Goal: Find specific page/section: Find specific page/section

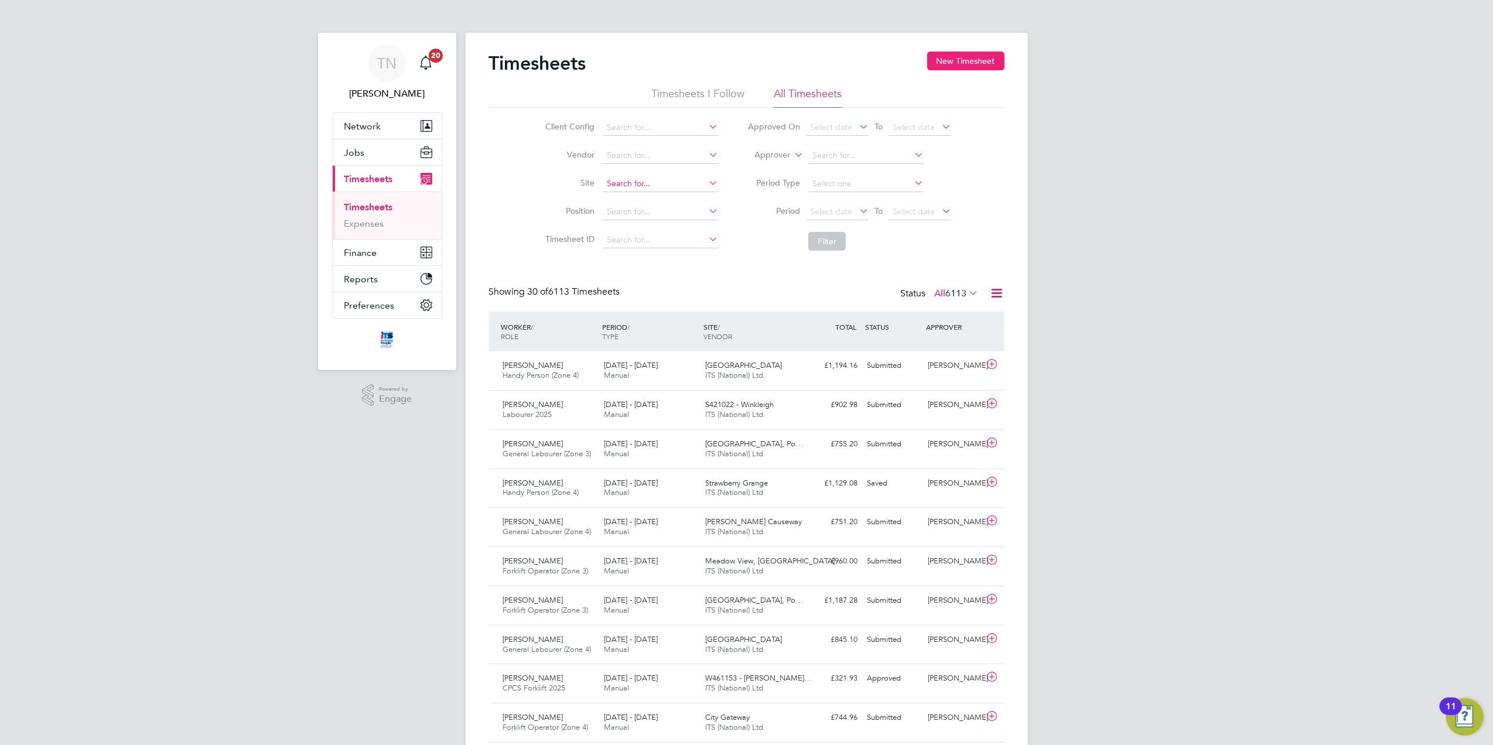
click at [628, 176] on input at bounding box center [660, 184] width 115 height 16
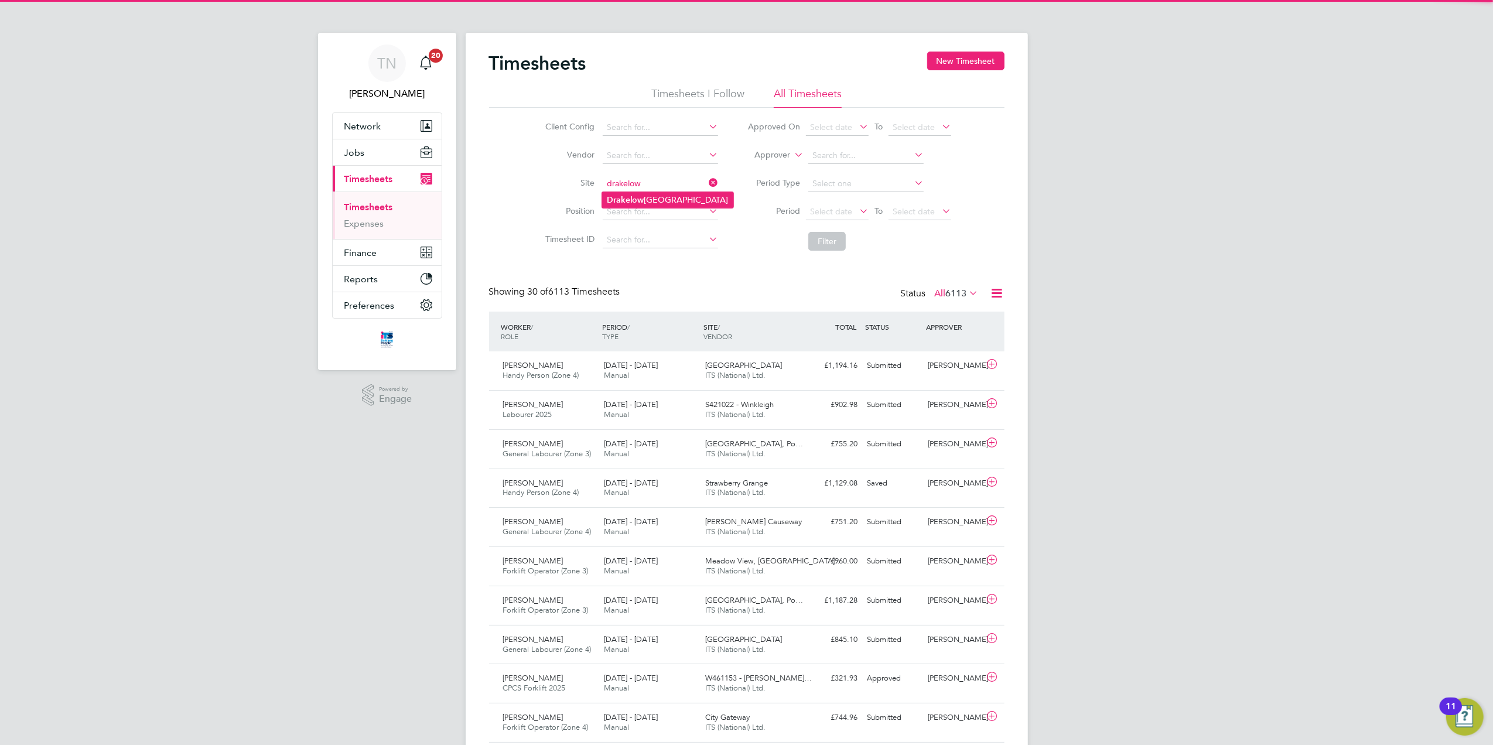
click at [640, 198] on b "Drakelow" at bounding box center [625, 200] width 37 height 10
type input "Drakelow Riverside"
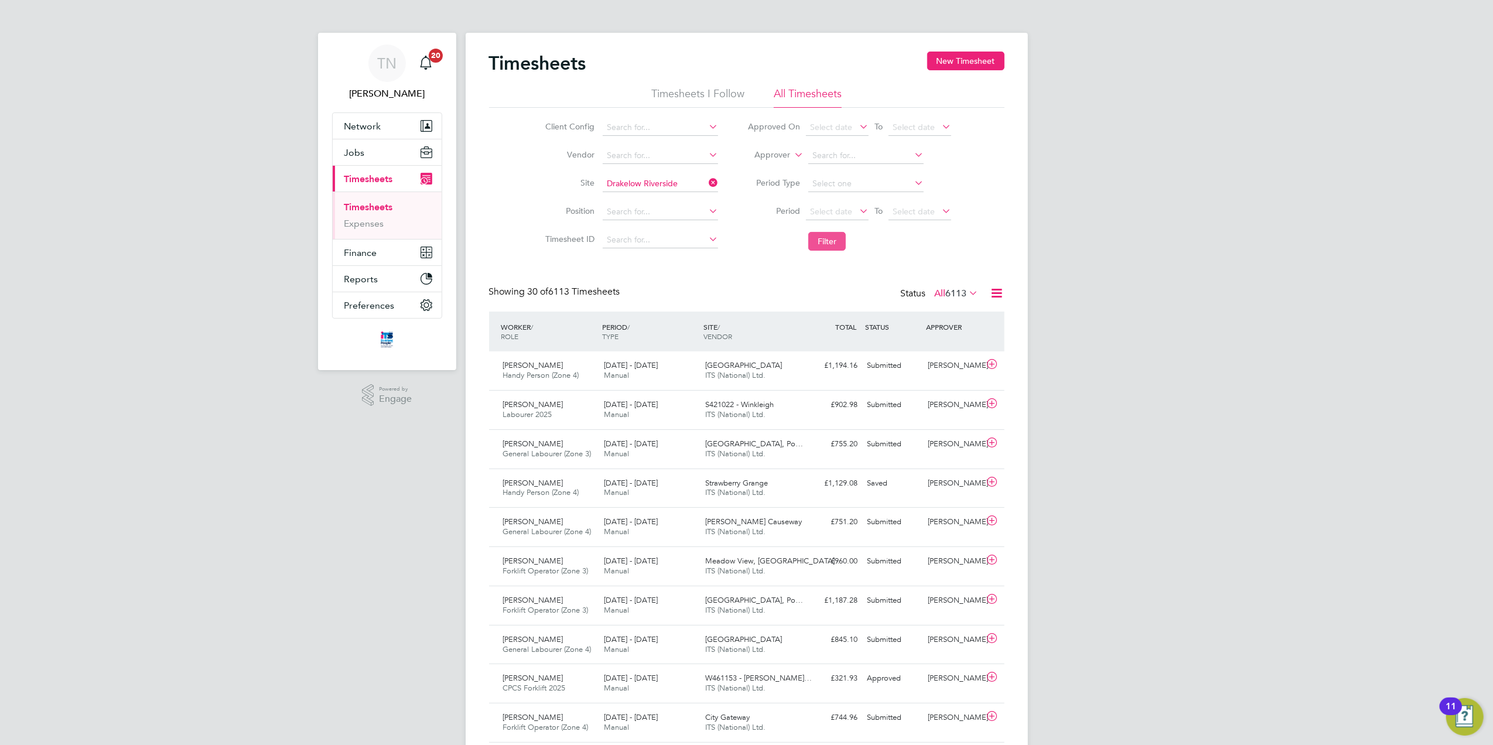
click at [829, 237] on button "Filter" at bounding box center [826, 241] width 37 height 19
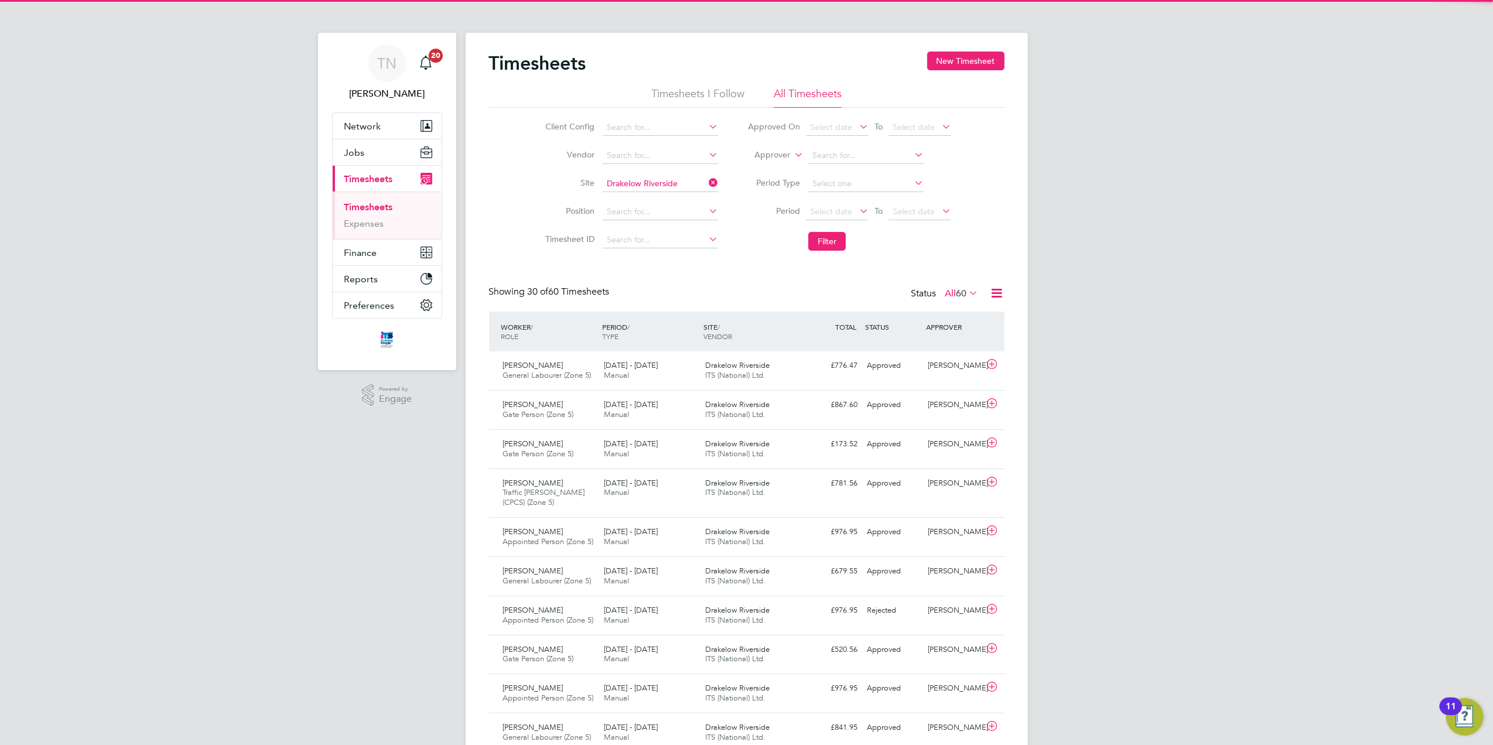
scroll to position [29, 102]
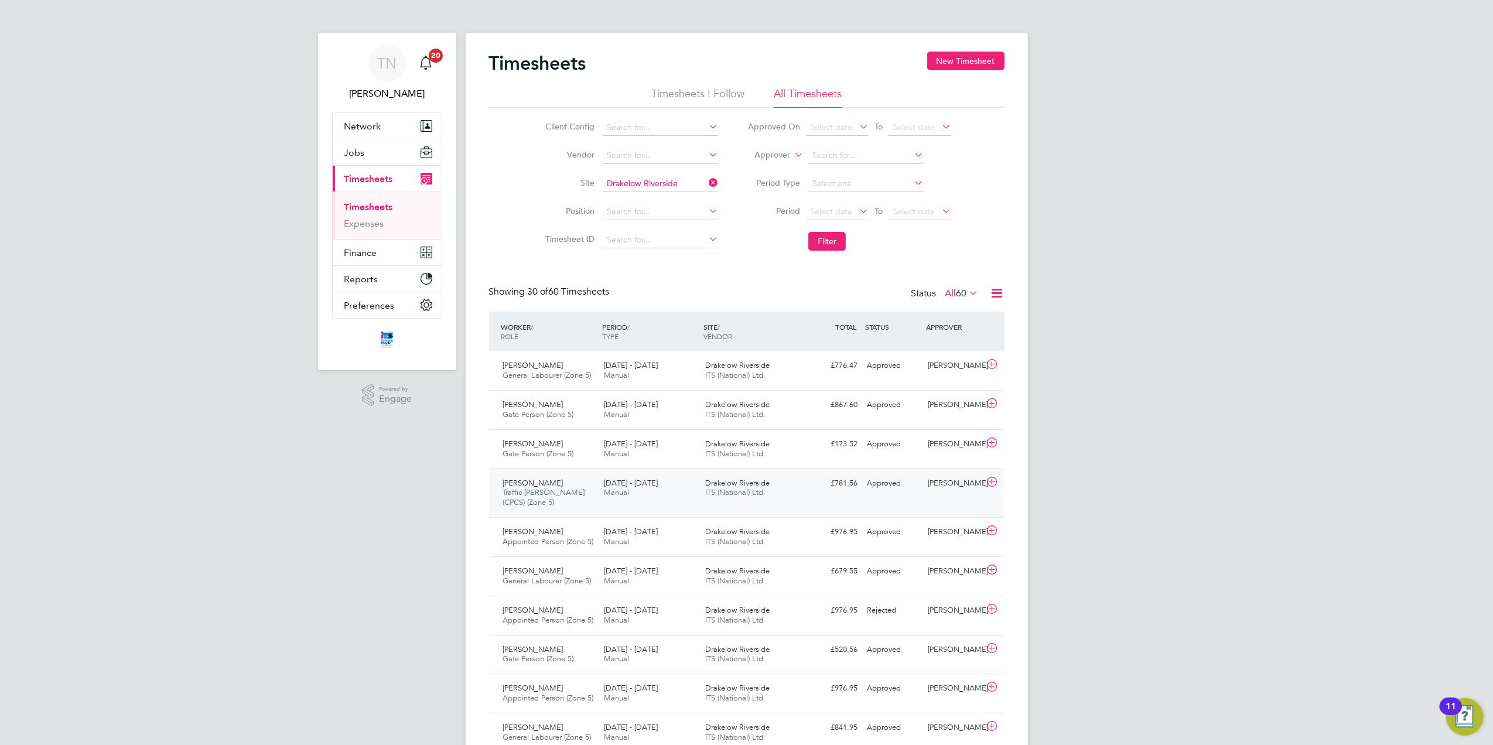
click at [790, 497] on div "Drakelow Riverside ITS (National) Ltd." at bounding box center [751, 488] width 101 height 29
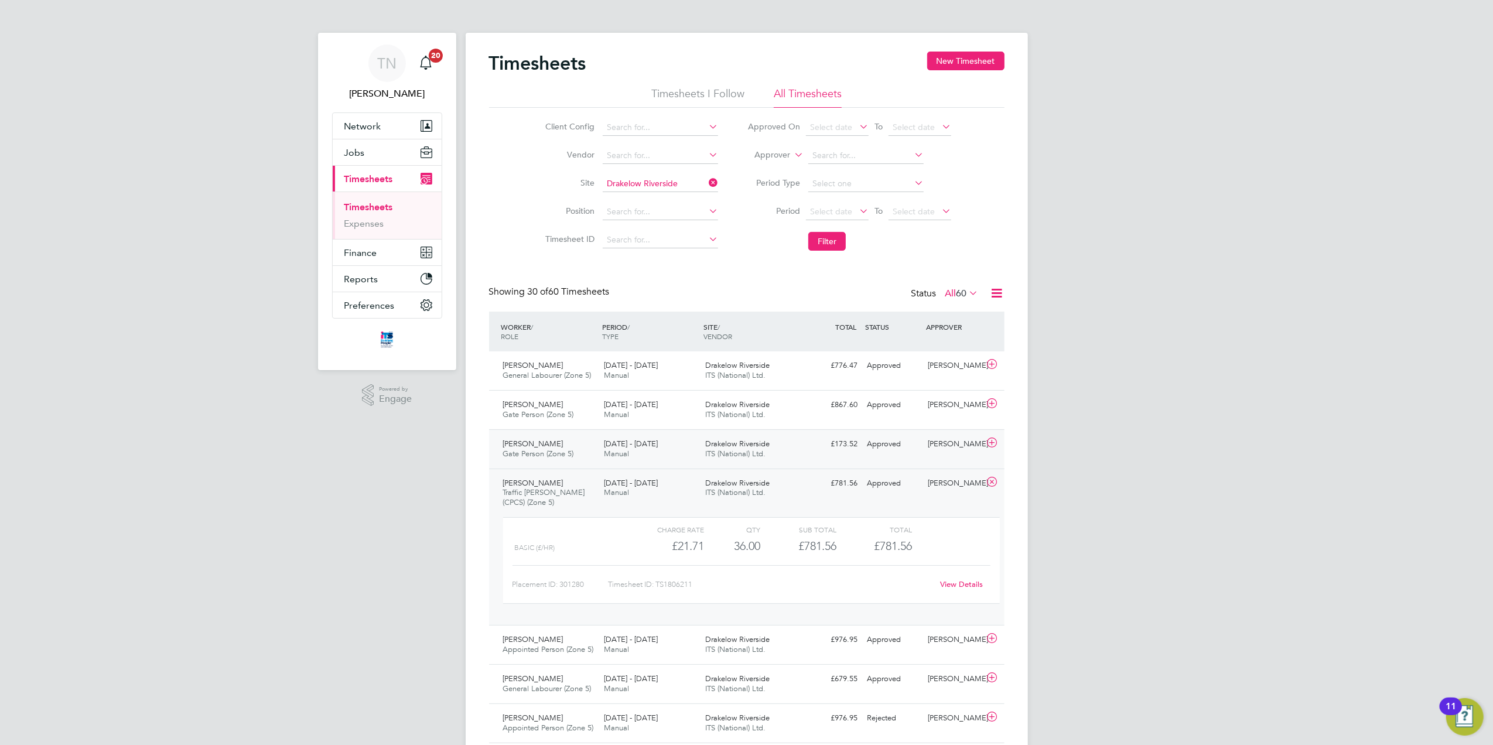
click at [778, 449] on div "Drakelow Riverside ITS (National) Ltd." at bounding box center [751, 449] width 101 height 29
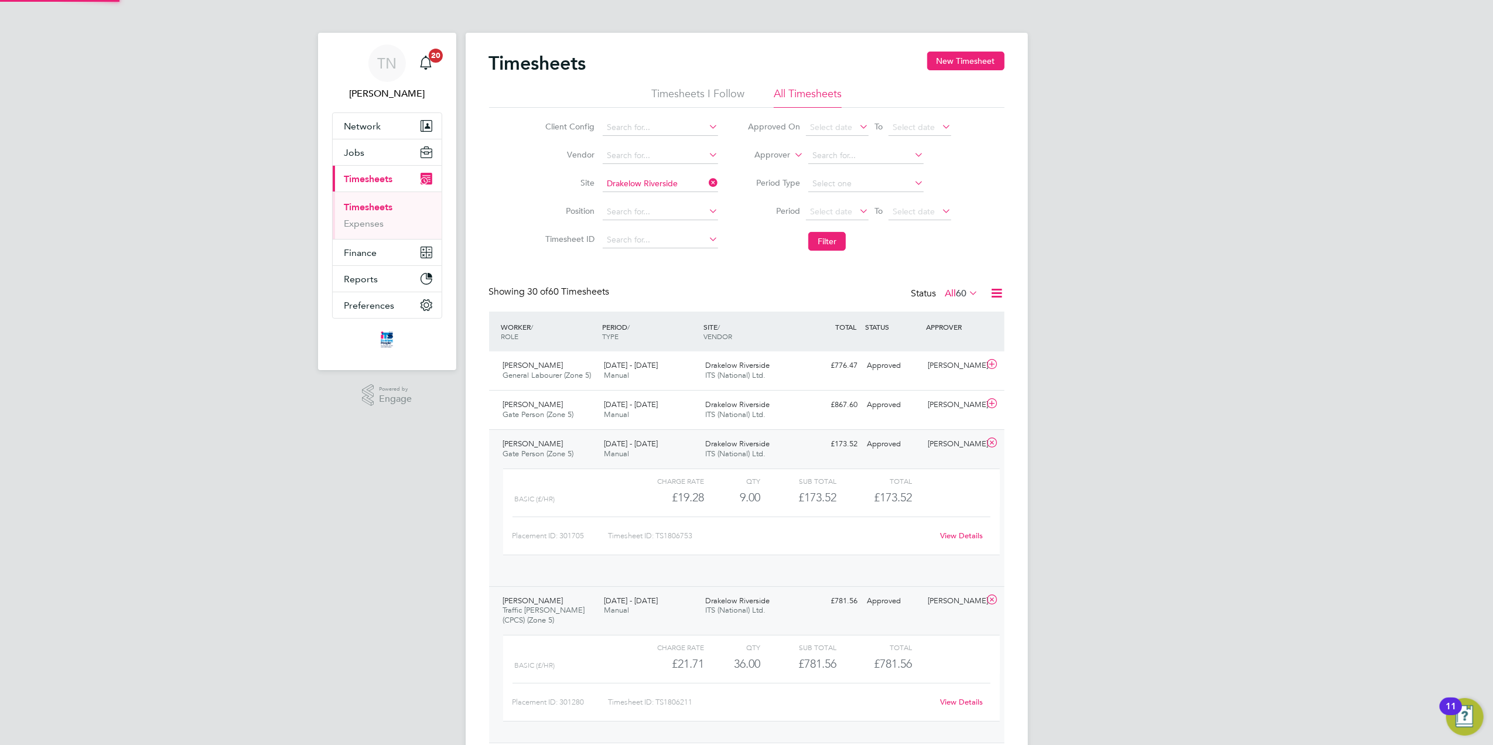
scroll to position [19, 114]
click at [802, 408] on div "£867.60 Approved" at bounding box center [832, 404] width 61 height 19
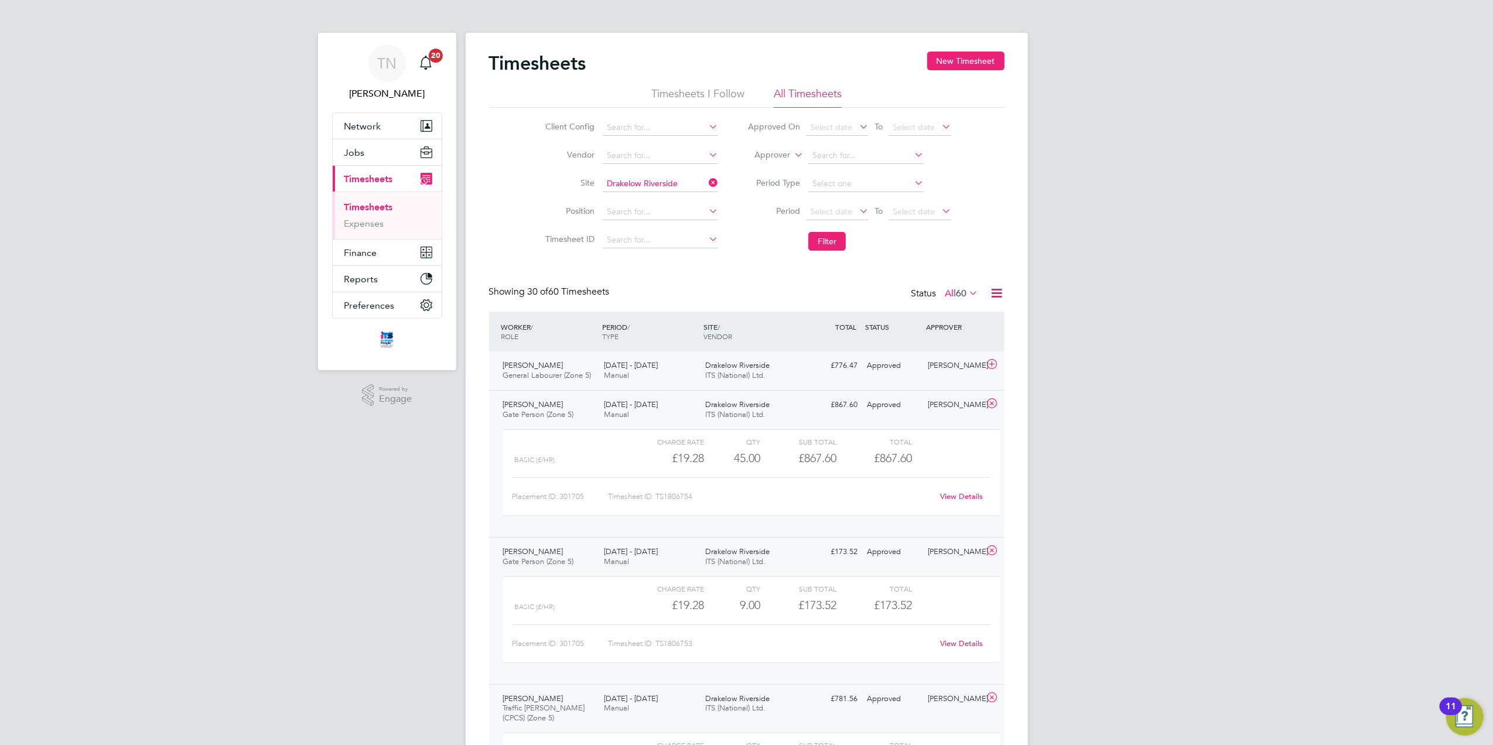
click at [831, 378] on div "[PERSON_NAME] General Labourer (Zone 5) [DATE] - [DATE] [DATE] - [DATE] Manual …" at bounding box center [746, 370] width 515 height 39
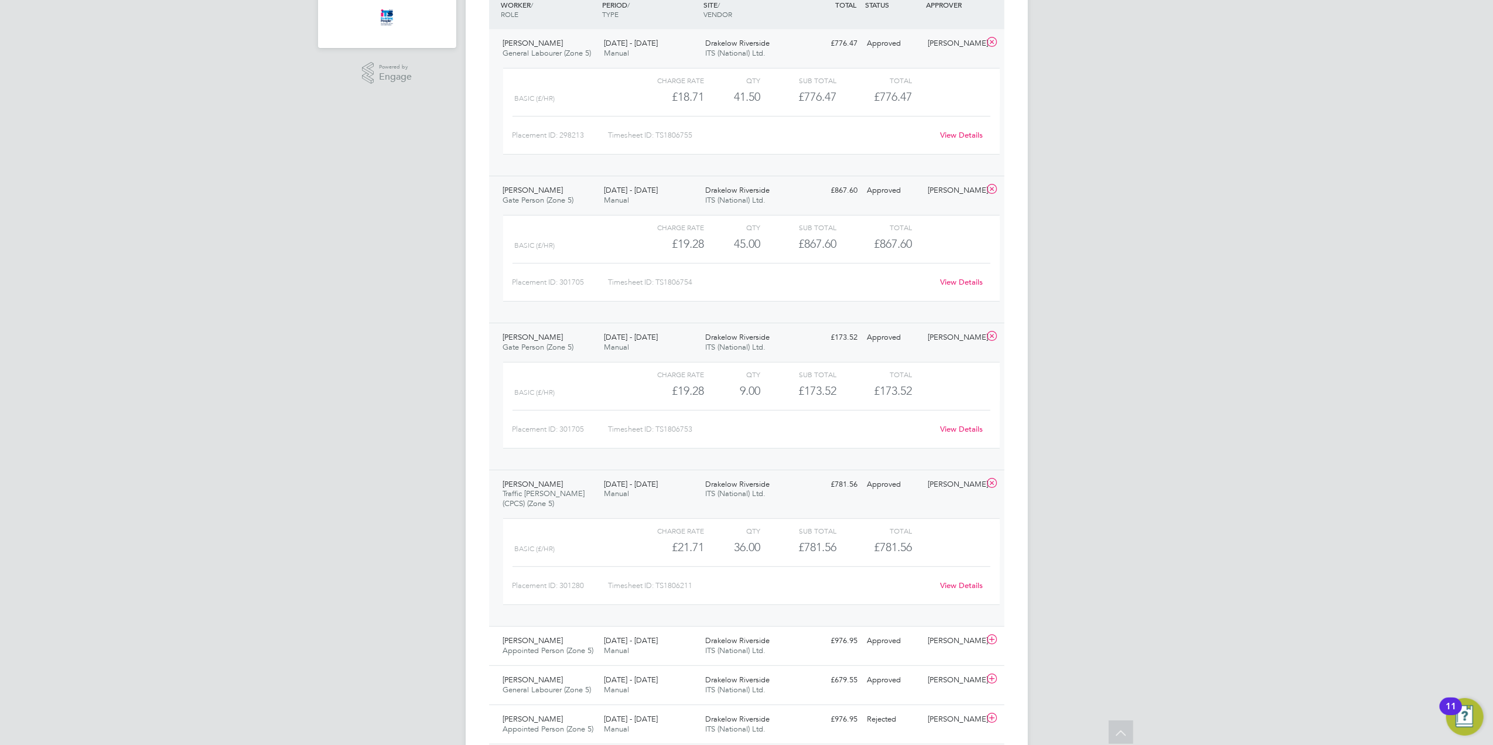
scroll to position [0, 0]
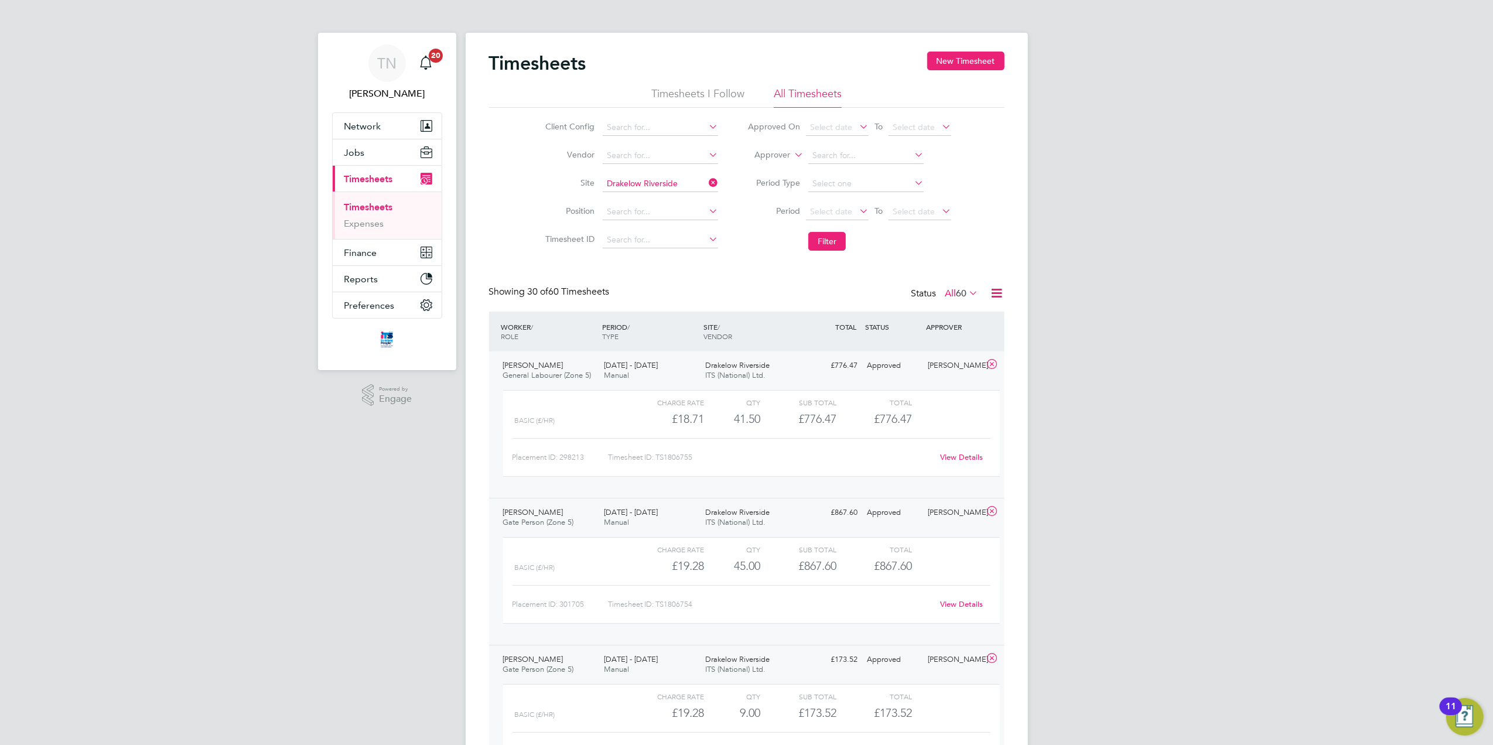
click at [706, 184] on icon at bounding box center [706, 183] width 0 height 16
click at [678, 184] on input at bounding box center [660, 184] width 115 height 16
click at [666, 199] on li "[PERSON_NAME] Walk / Beacon Side" at bounding box center [675, 200] width 147 height 16
type input "[PERSON_NAME] Walk / Beacon Side"
click at [819, 245] on button "Filter" at bounding box center [826, 241] width 37 height 19
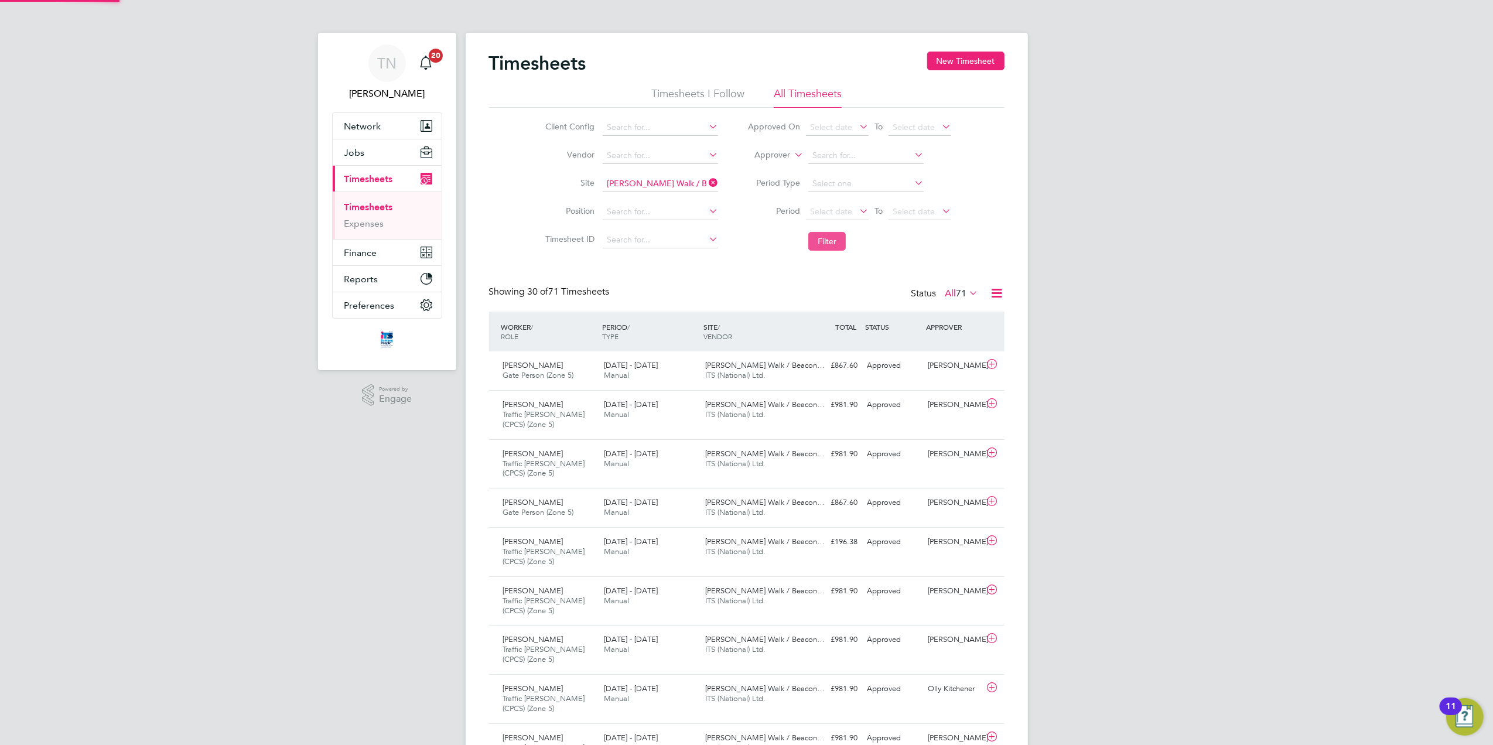
scroll to position [40, 102]
click at [854, 381] on div "[PERSON_NAME] Gate Person (Zone 5) [DATE] - [DATE] [DATE] - [DATE] Manual [PERS…" at bounding box center [746, 370] width 515 height 39
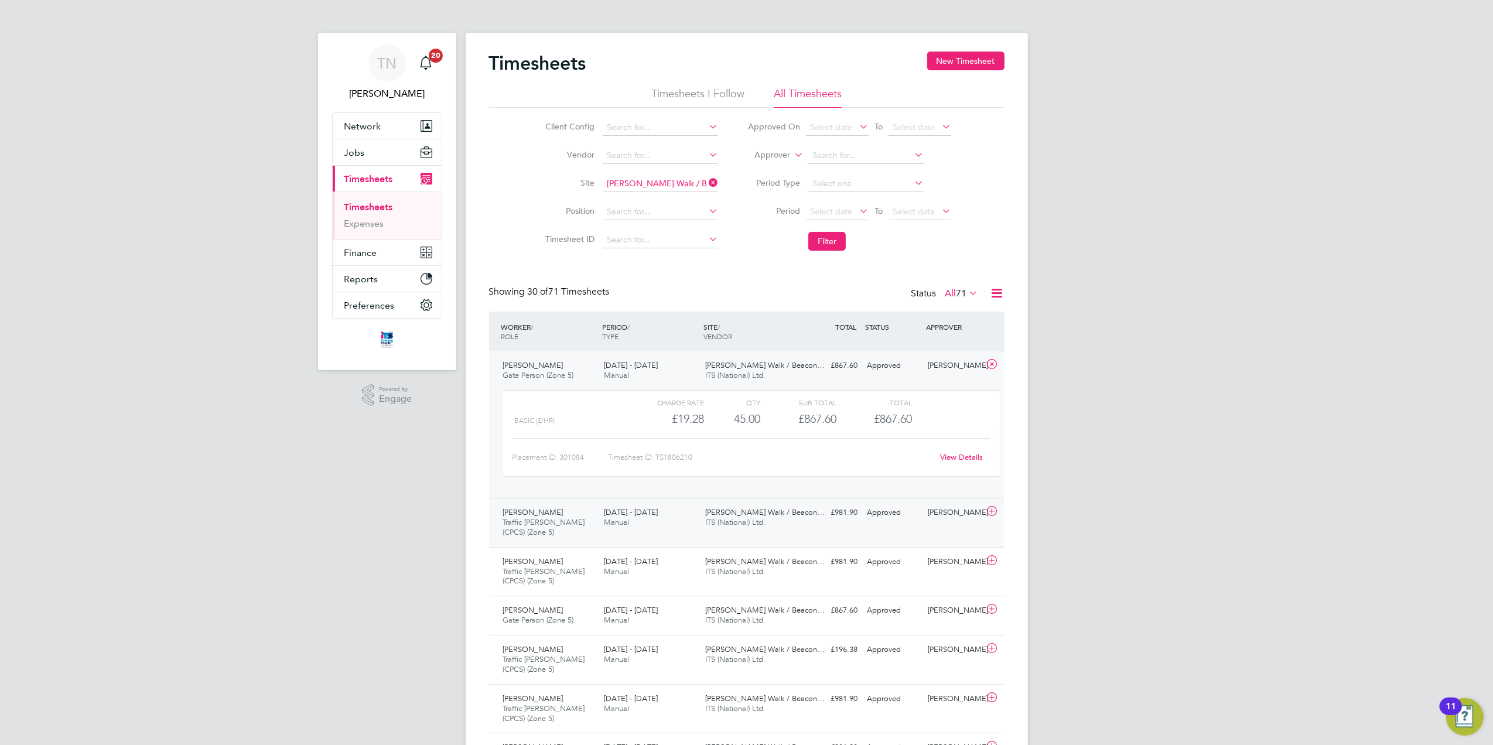
click at [863, 520] on div "Approved" at bounding box center [893, 512] width 61 height 19
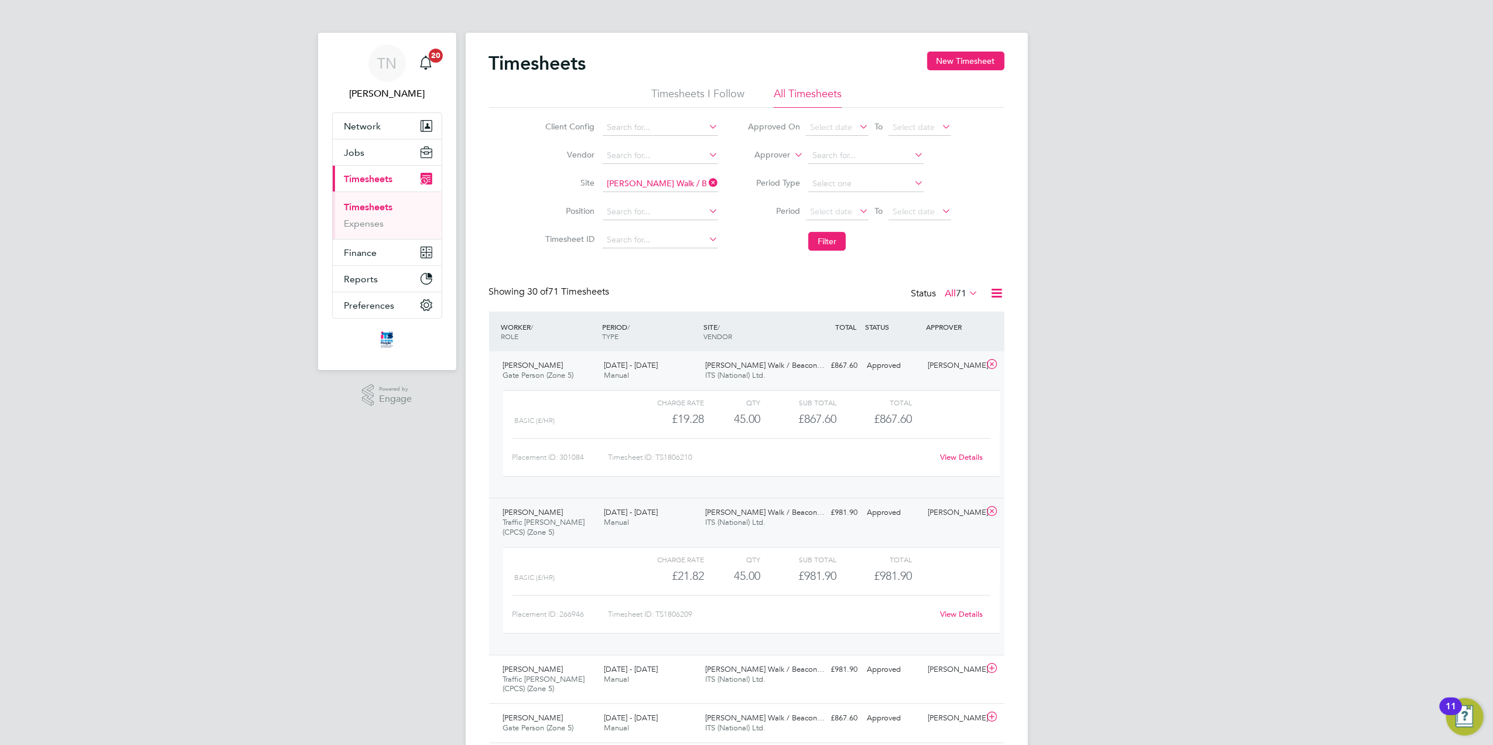
click at [706, 187] on icon at bounding box center [706, 183] width 0 height 16
click at [650, 183] on input at bounding box center [660, 184] width 115 height 16
click at [652, 201] on li "Boli n Grange / [GEOGRAPHIC_DATA]" at bounding box center [678, 200] width 152 height 16
type input "[PERSON_NAME] Grange / [GEOGRAPHIC_DATA]"
click at [812, 241] on button "Filter" at bounding box center [826, 241] width 37 height 19
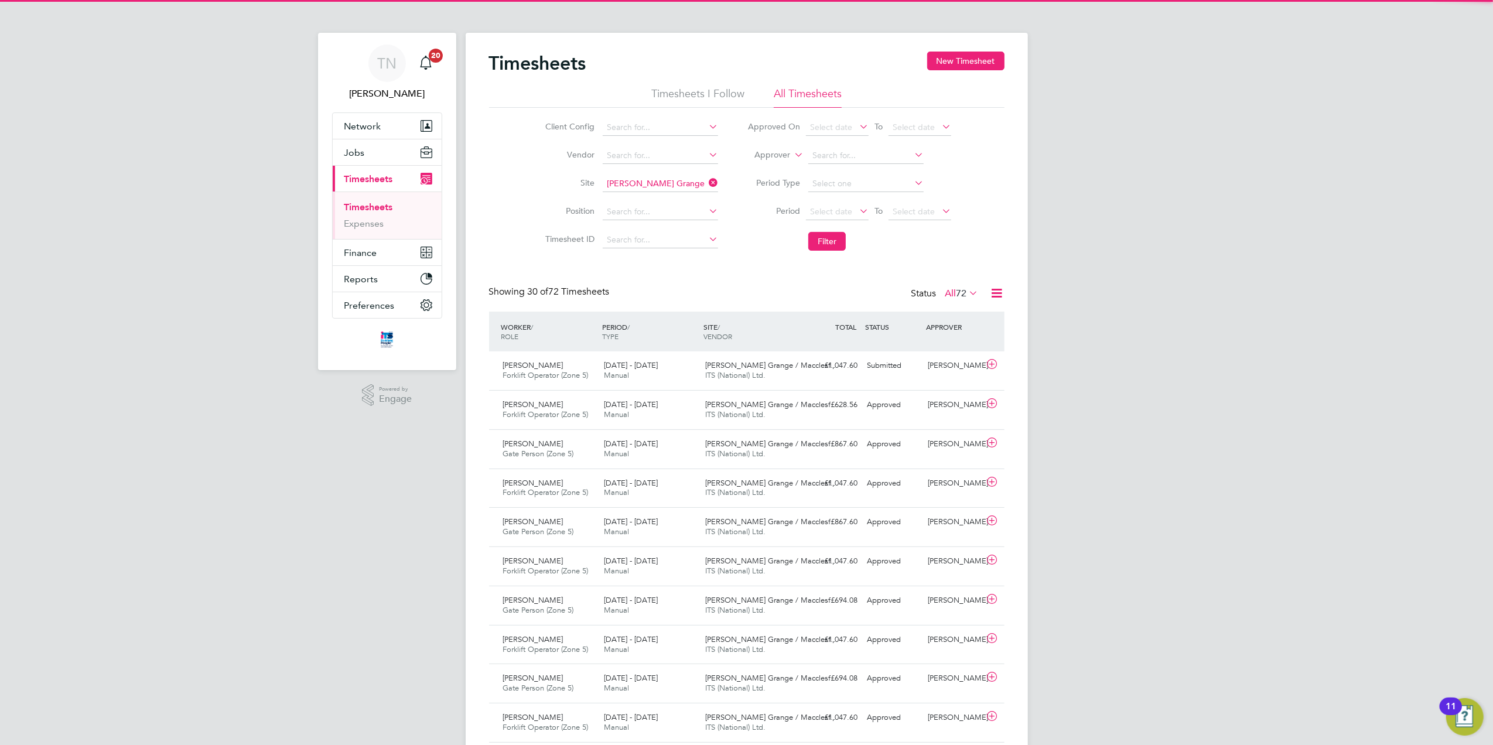
scroll to position [29, 102]
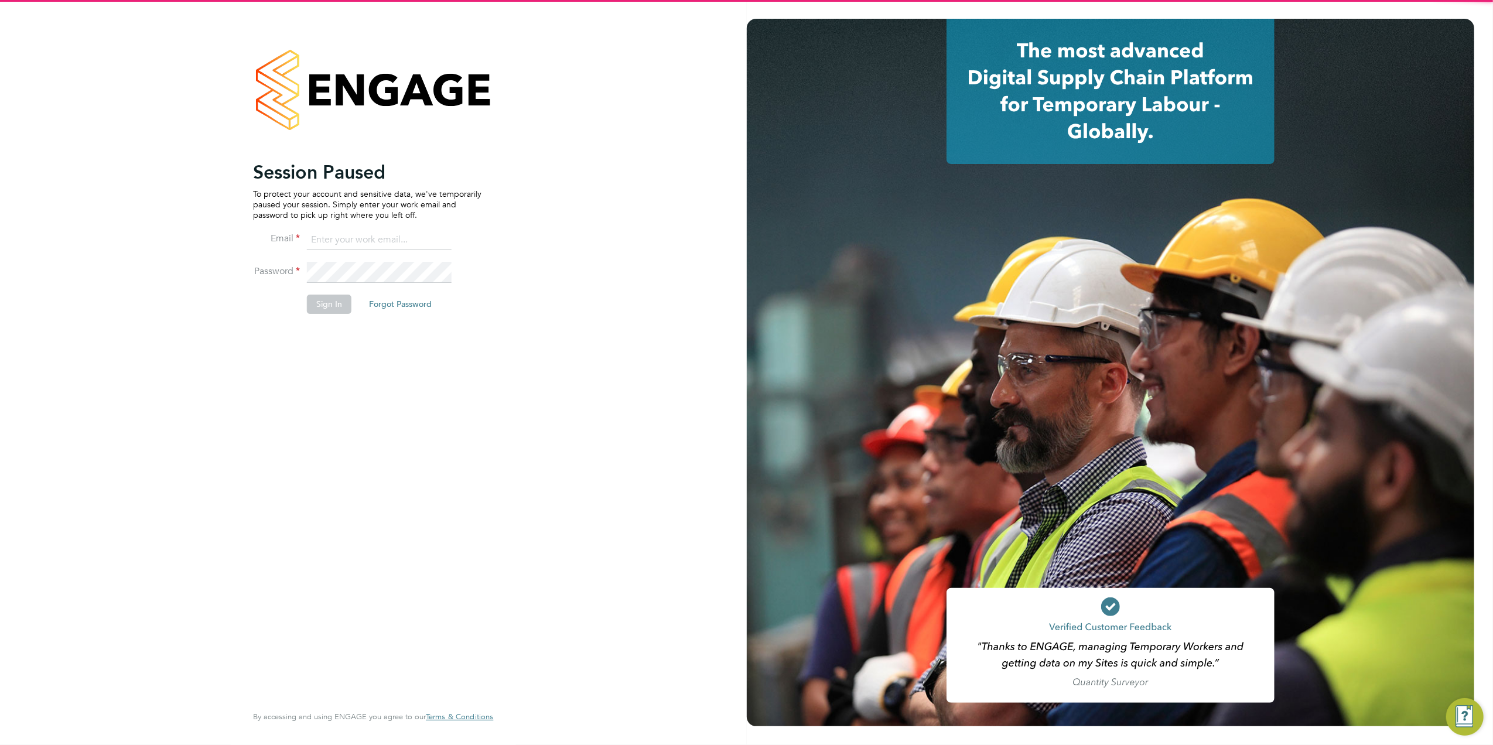
type input "[EMAIL_ADDRESS][DOMAIN_NAME]"
